Goal: Task Accomplishment & Management: Manage account settings

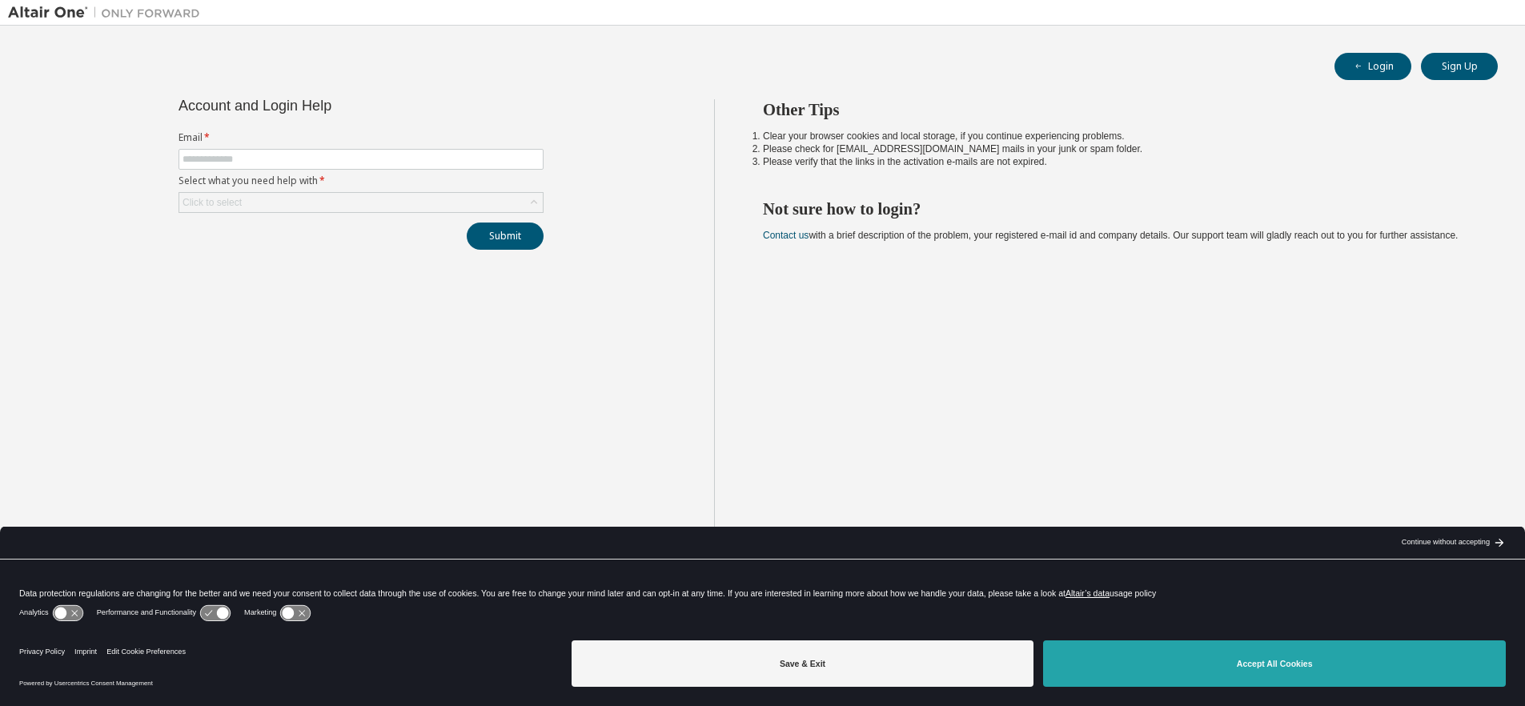
click at [1298, 669] on button "Accept All Cookies" at bounding box center [1274, 663] width 463 height 46
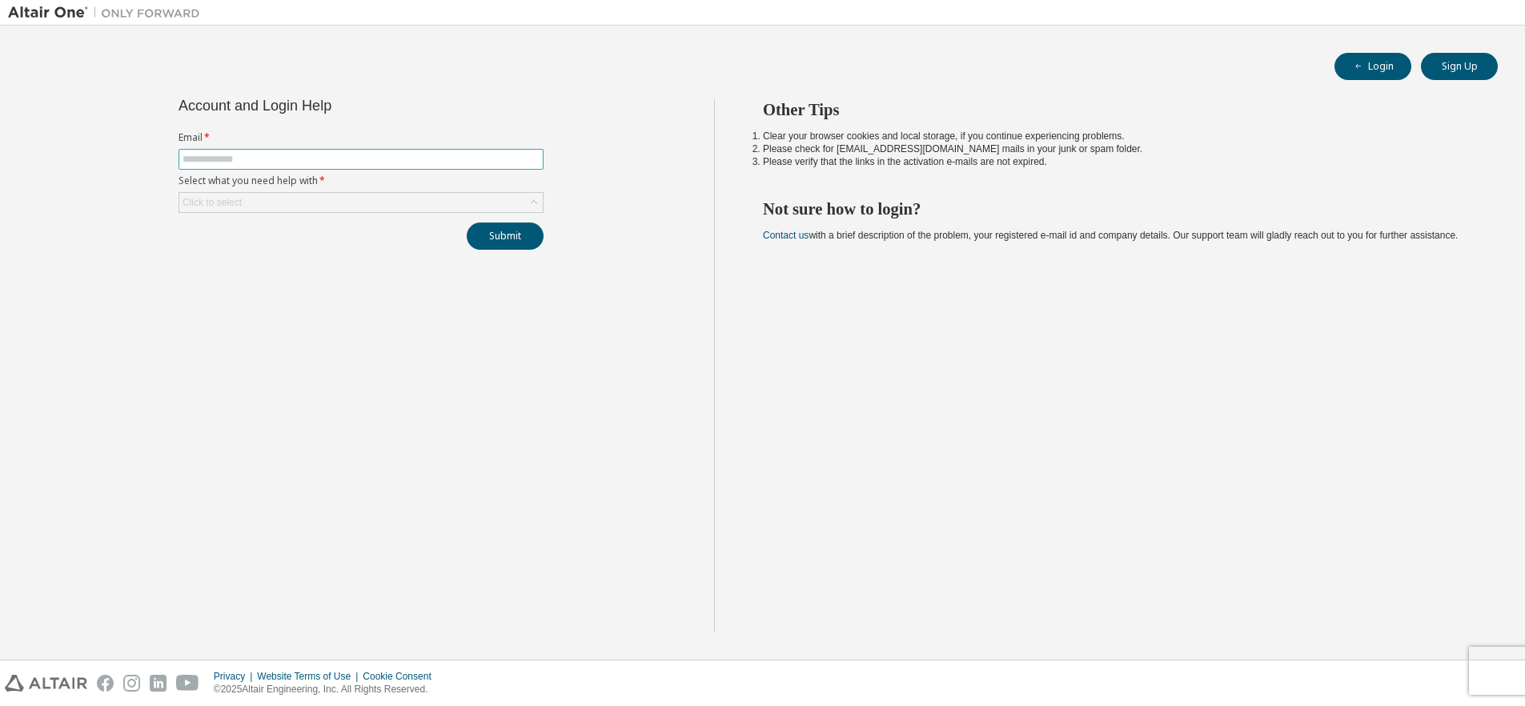
click at [247, 156] on input "text" at bounding box center [361, 159] width 357 height 13
type input "**********"
click at [298, 201] on div "Click to select" at bounding box center [360, 202] width 363 height 19
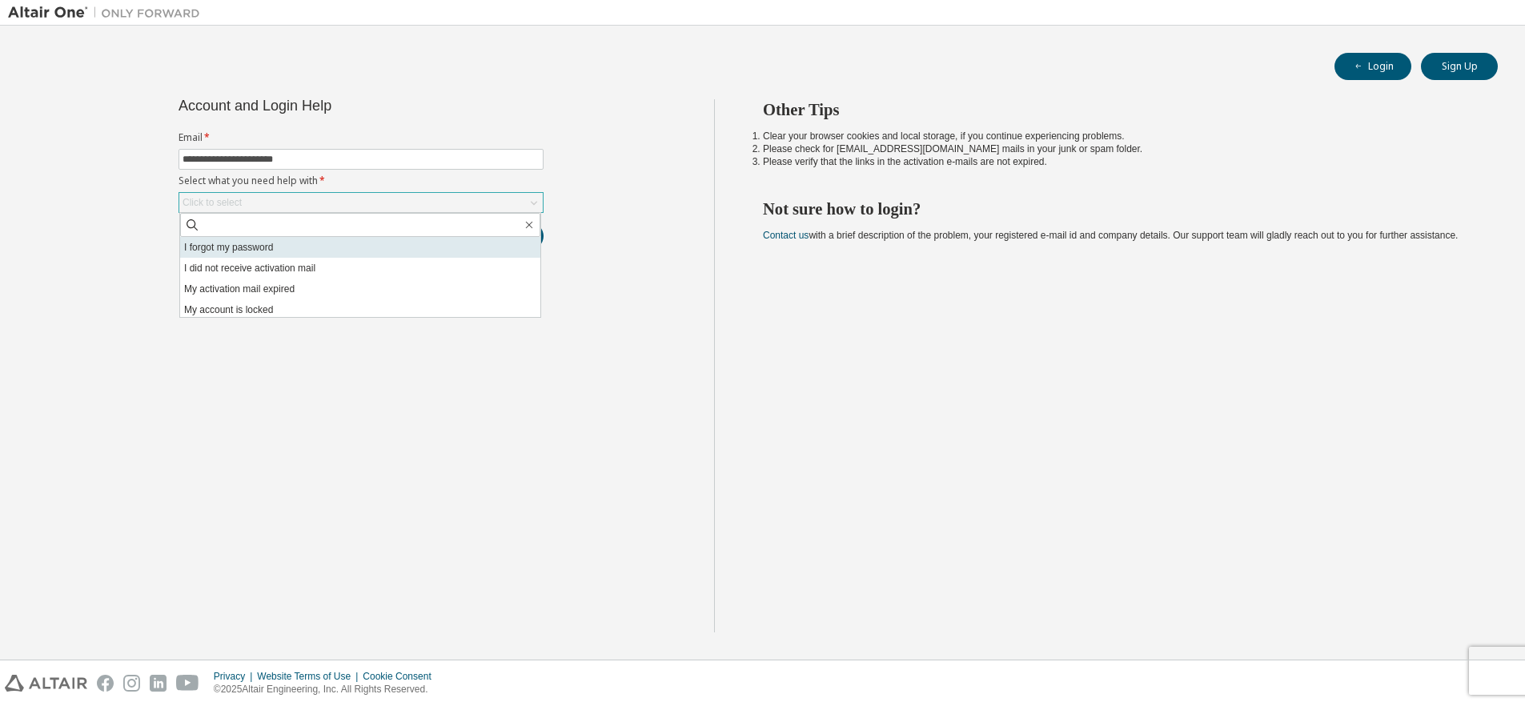
click at [259, 246] on li "I forgot my password" at bounding box center [360, 247] width 360 height 21
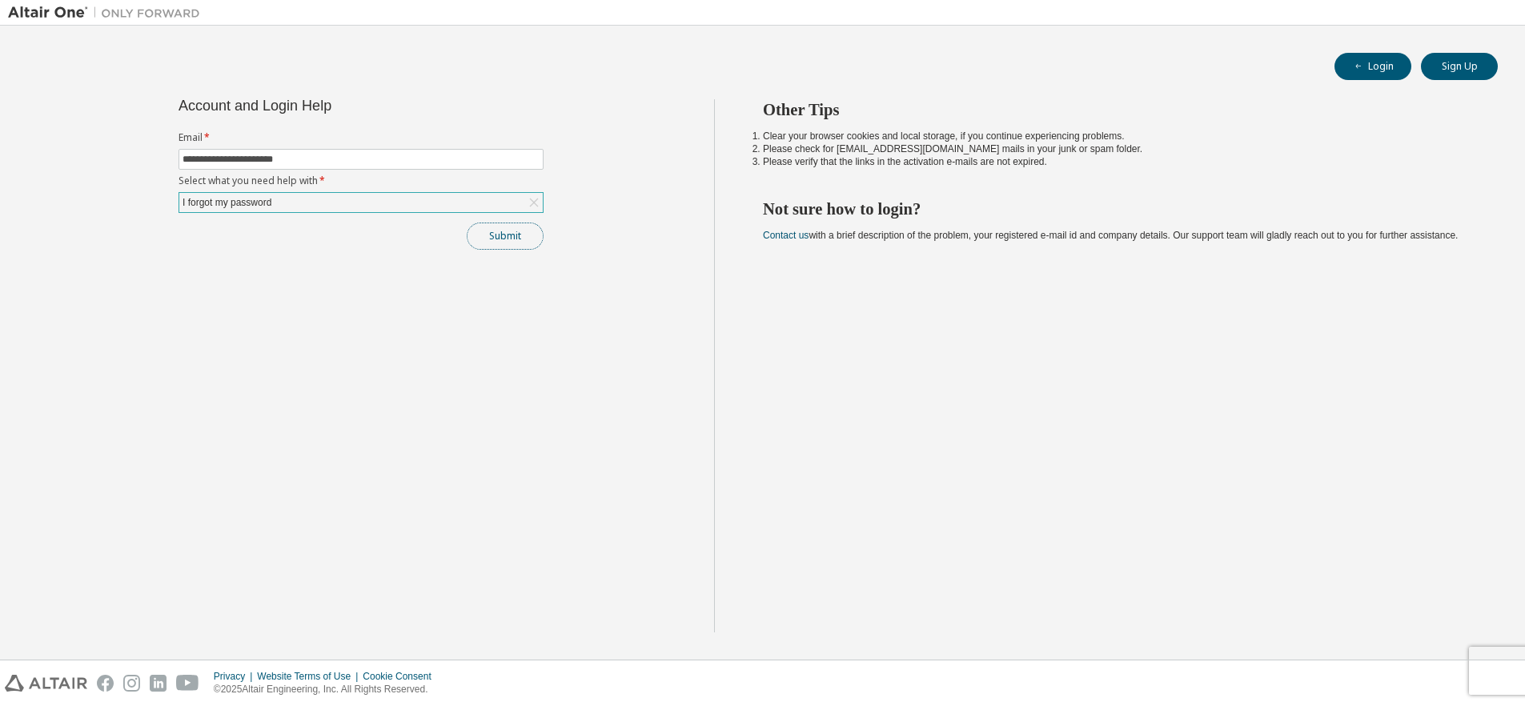
click at [523, 239] on button "Submit" at bounding box center [505, 236] width 77 height 27
click at [505, 239] on button "Submit" at bounding box center [505, 236] width 77 height 27
click at [1365, 74] on button "Login" at bounding box center [1372, 66] width 77 height 27
